Goal: Task Accomplishment & Management: Complete application form

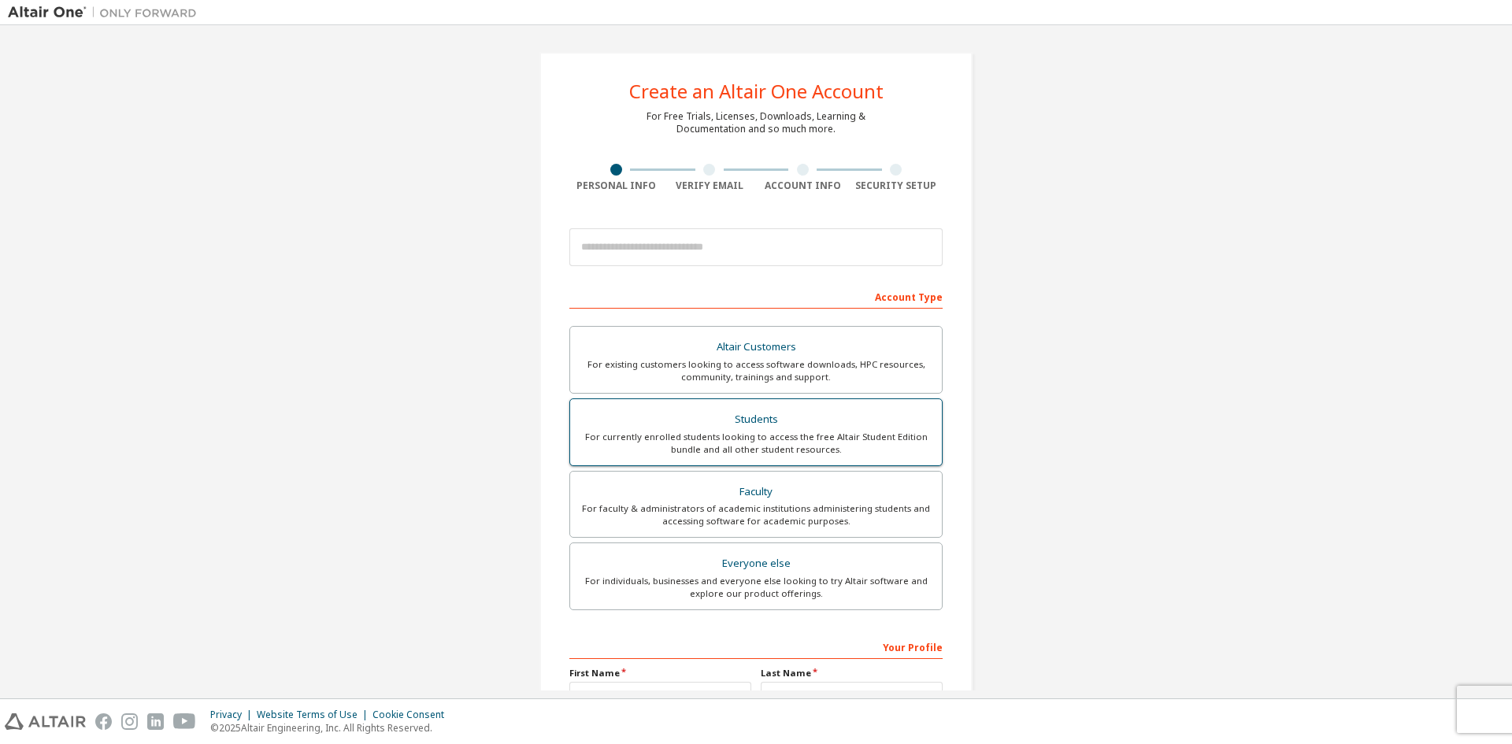
click at [830, 443] on div "For currently enrolled students looking to access the free Altair Student Editi…" at bounding box center [756, 443] width 353 height 25
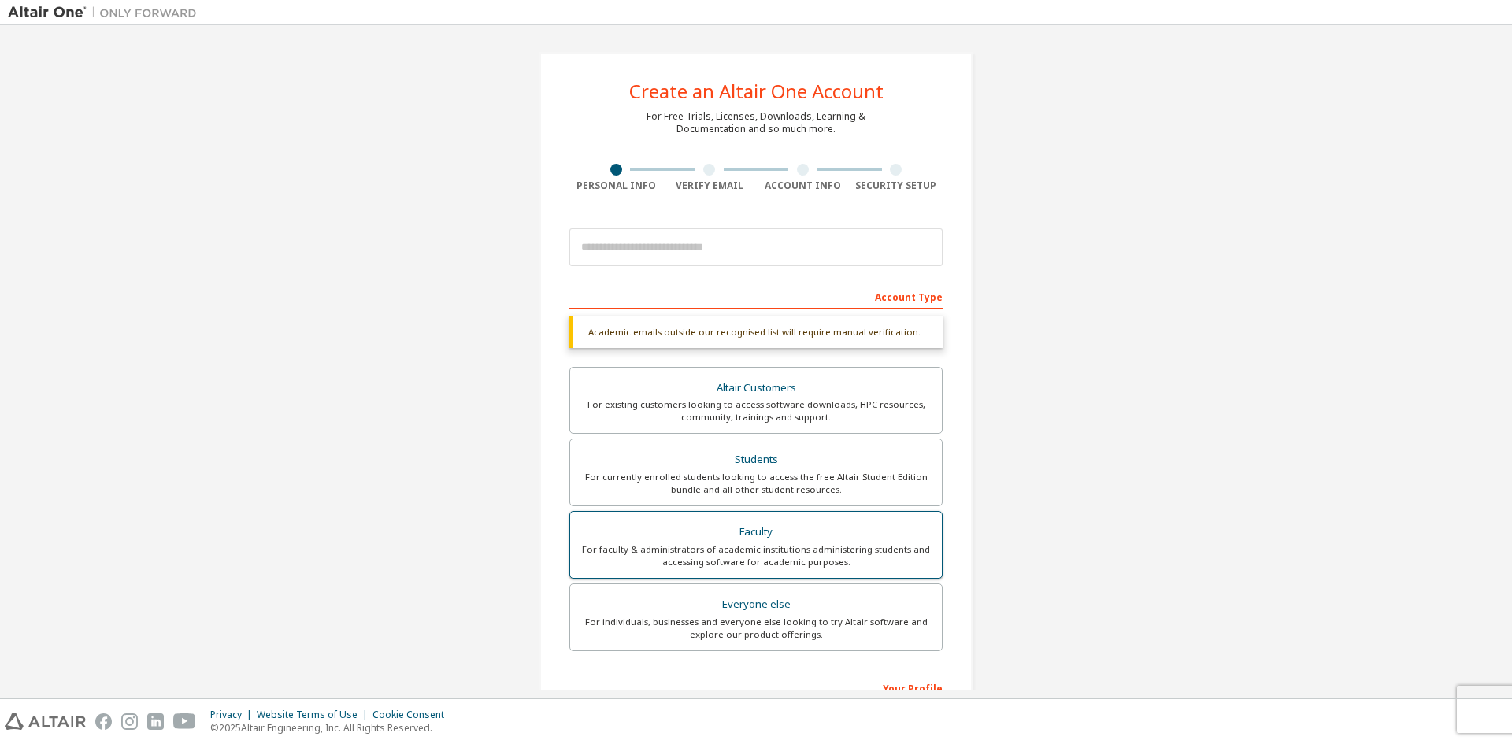
click at [758, 528] on div "Faculty" at bounding box center [756, 532] width 353 height 22
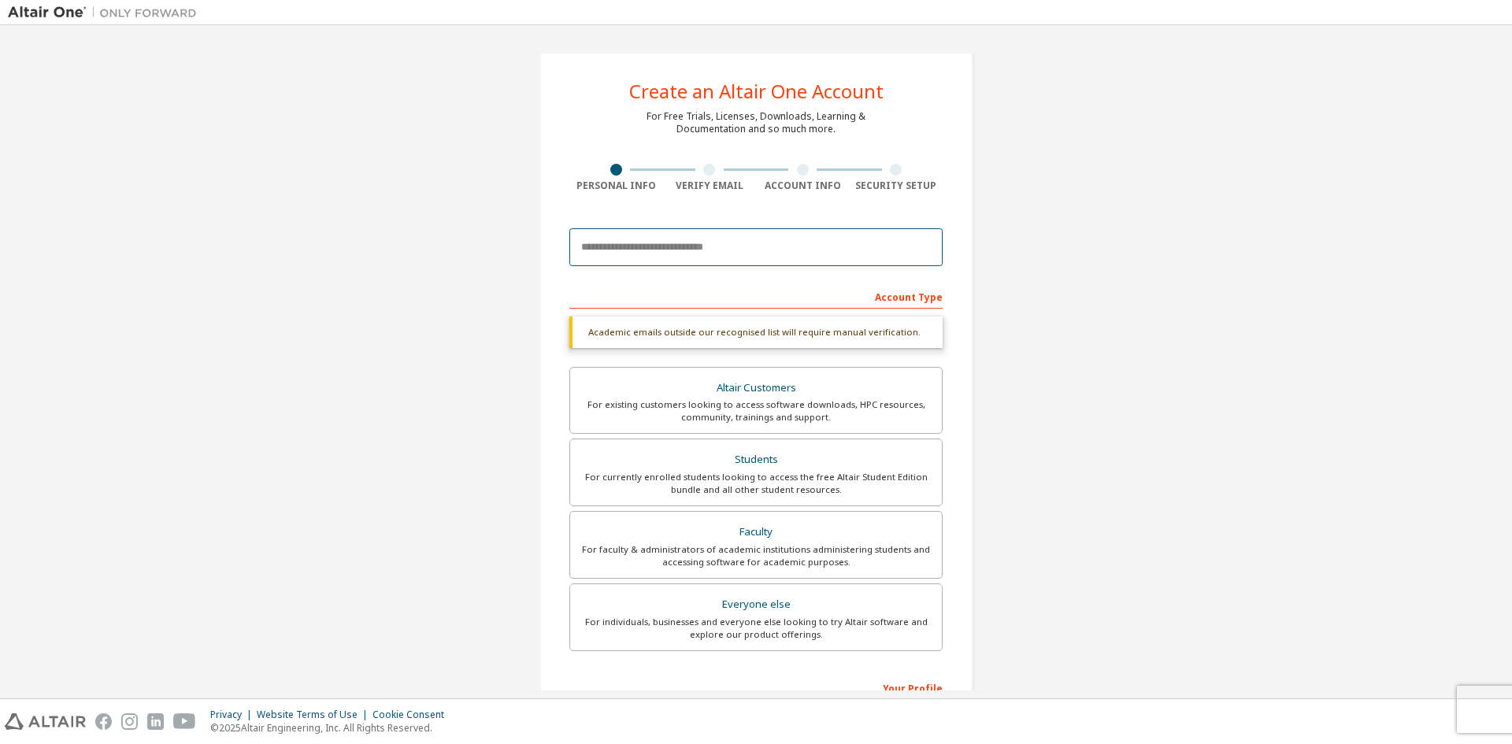
click at [754, 248] on input "email" at bounding box center [755, 247] width 373 height 38
type input "**********"
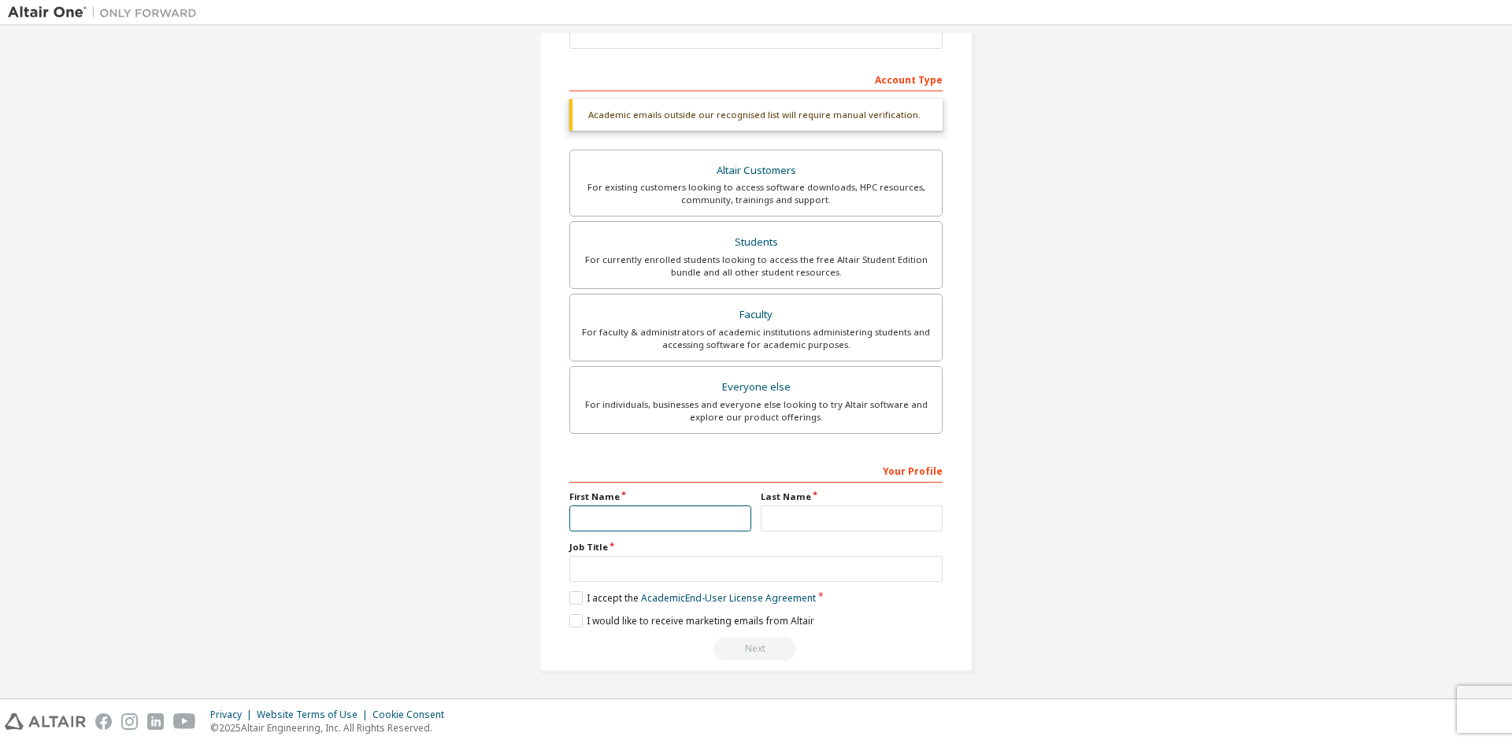
click at [691, 518] on input "text" at bounding box center [660, 519] width 182 height 26
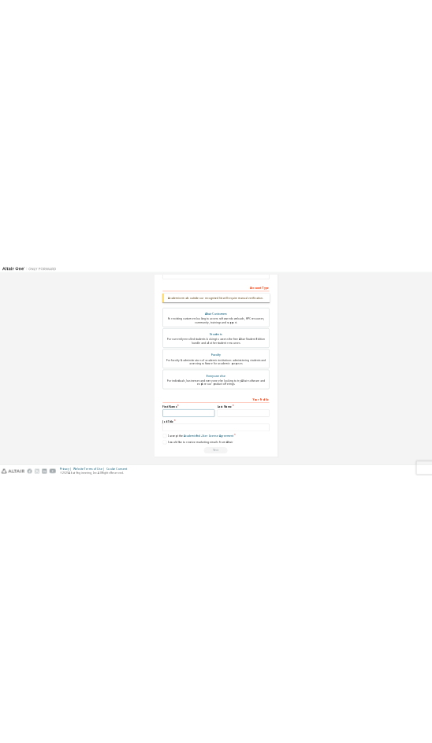
scroll to position [176, 0]
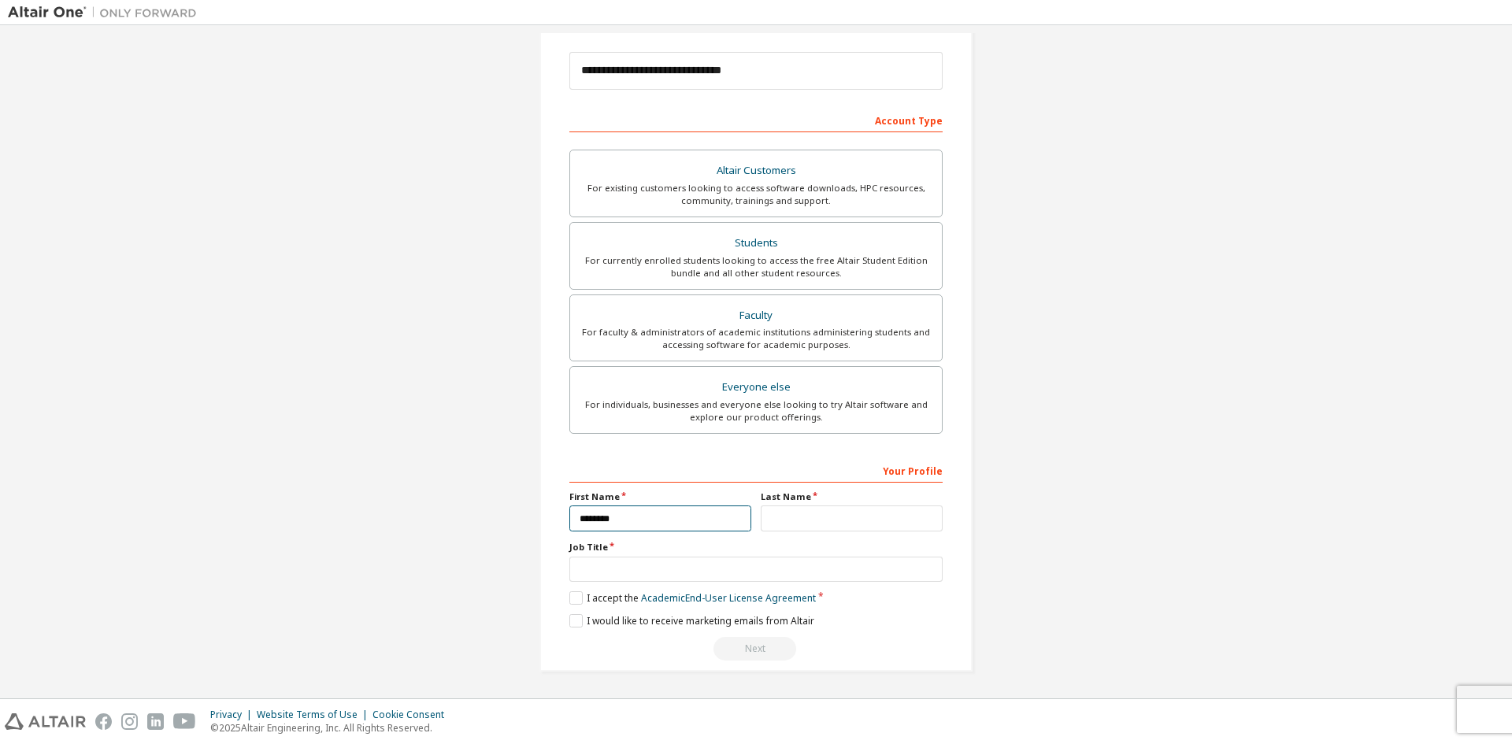
type input "********"
type input "*******"
click at [850, 570] on input "text" at bounding box center [755, 570] width 373 height 26
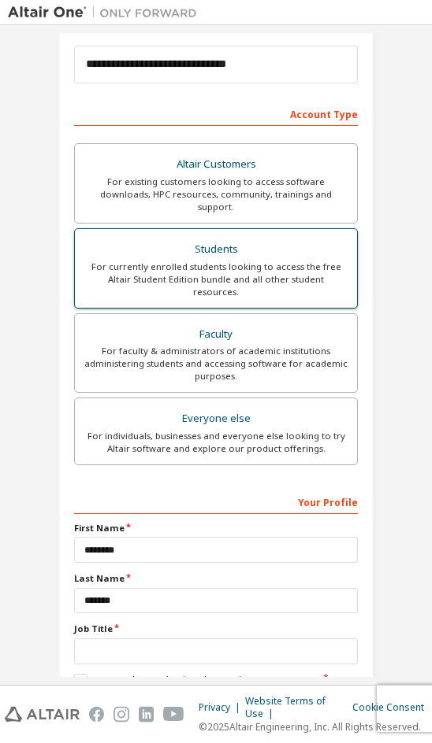
click at [189, 261] on div "For currently enrolled students looking to access the free Altair Student Editi…" at bounding box center [215, 280] width 263 height 38
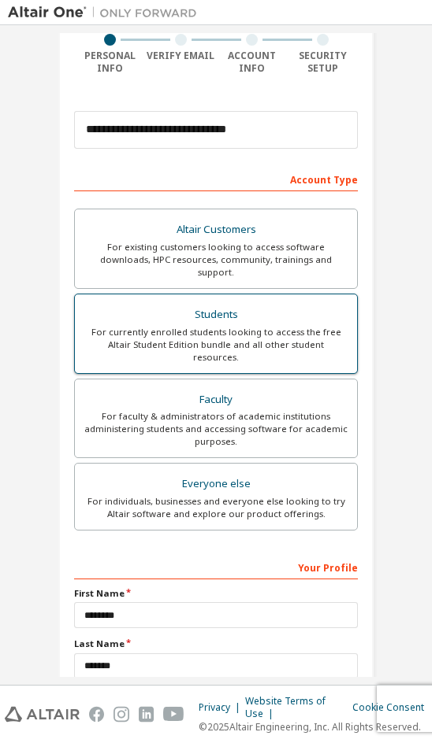
scroll to position [243, 0]
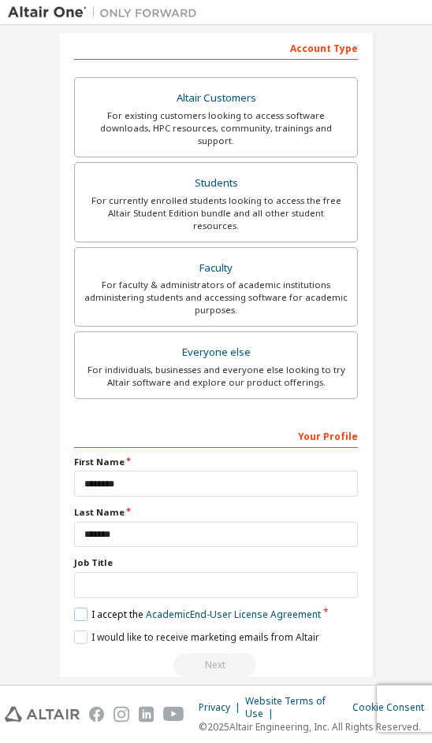
click at [80, 608] on label "I accept the Academic End-User License Agreement" at bounding box center [197, 614] width 246 height 13
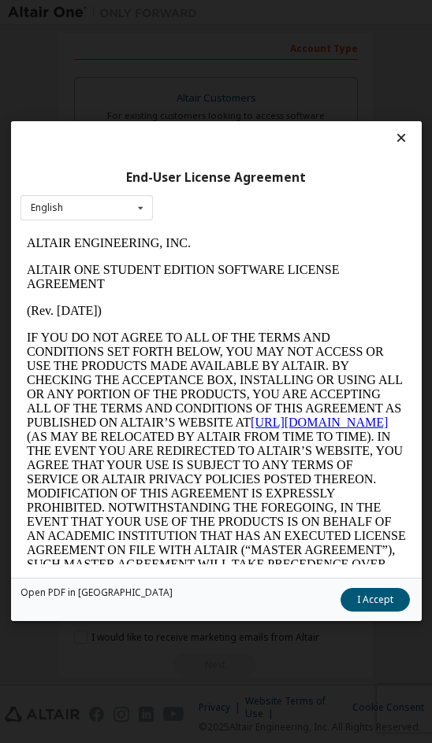
scroll to position [0, 0]
click at [362, 593] on button "I Accept" at bounding box center [373, 601] width 69 height 24
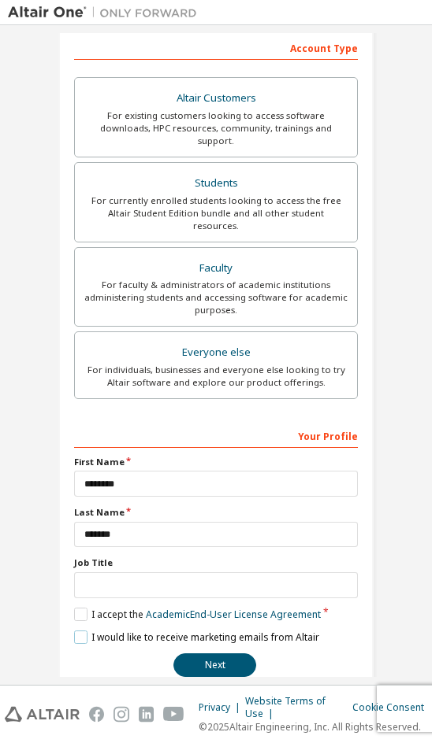
click at [79, 631] on label "I would like to receive marketing emails from Altair" at bounding box center [196, 637] width 245 height 13
click at [216, 654] on button "Next" at bounding box center [214, 666] width 83 height 24
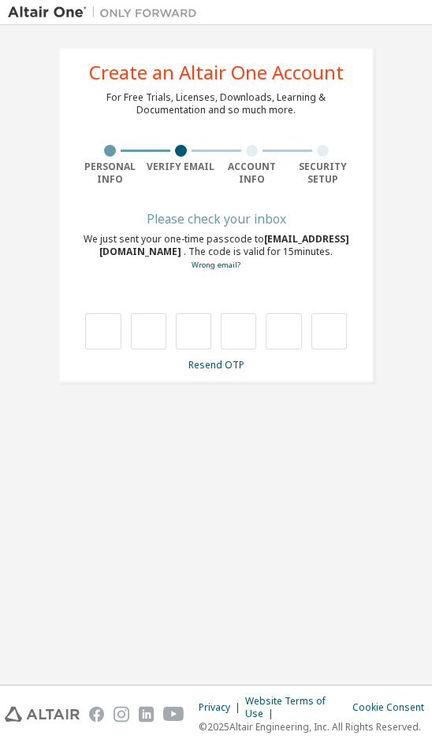
type input "*"
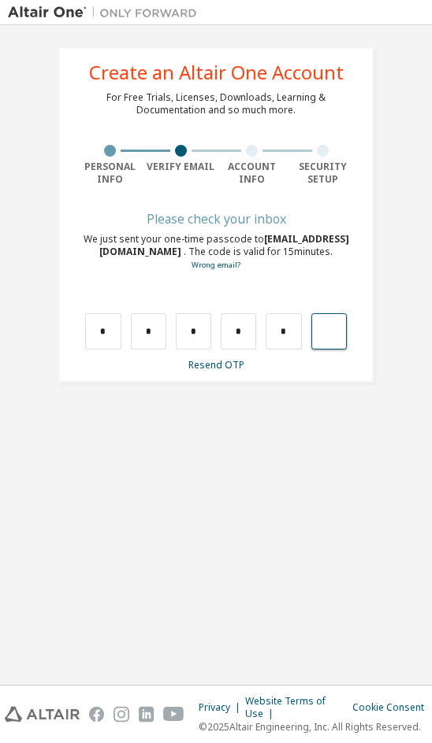
type input "*"
